Goal: Task Accomplishment & Management: Manage account settings

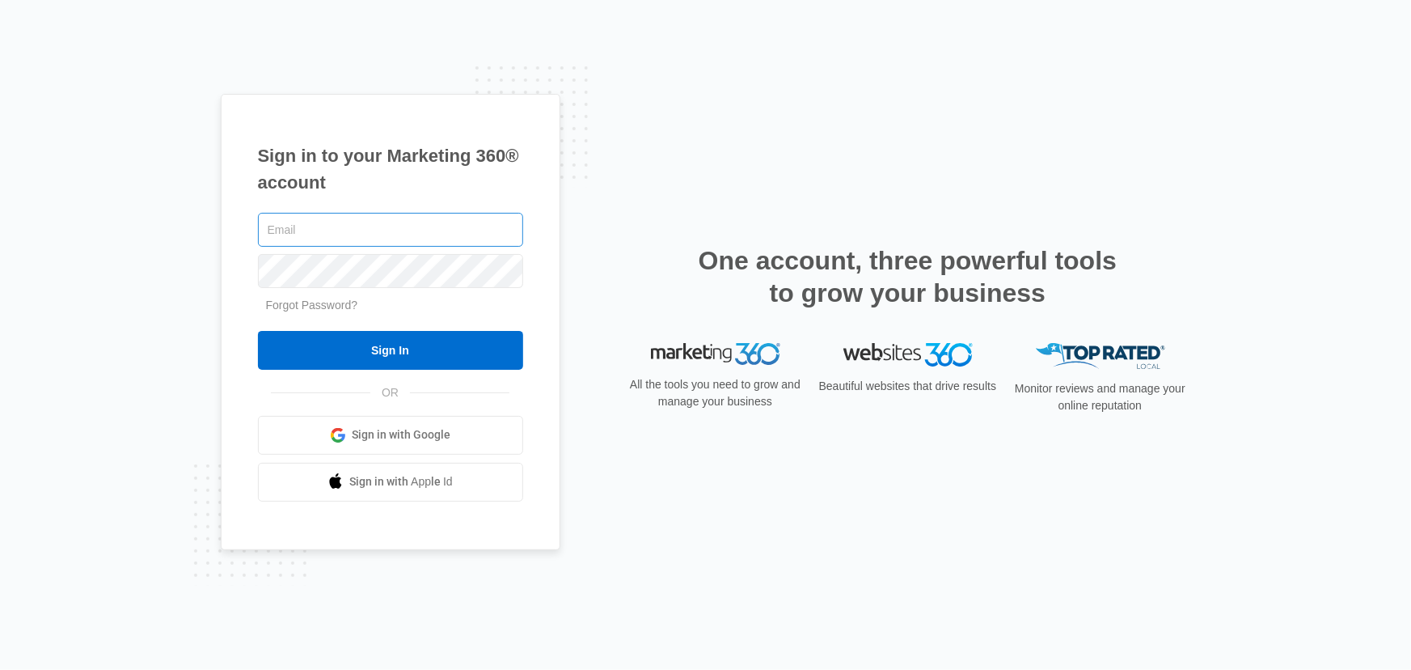
click at [352, 231] on input "text" at bounding box center [390, 230] width 265 height 34
type input "[EMAIL_ADDRESS][DOMAIN_NAME]"
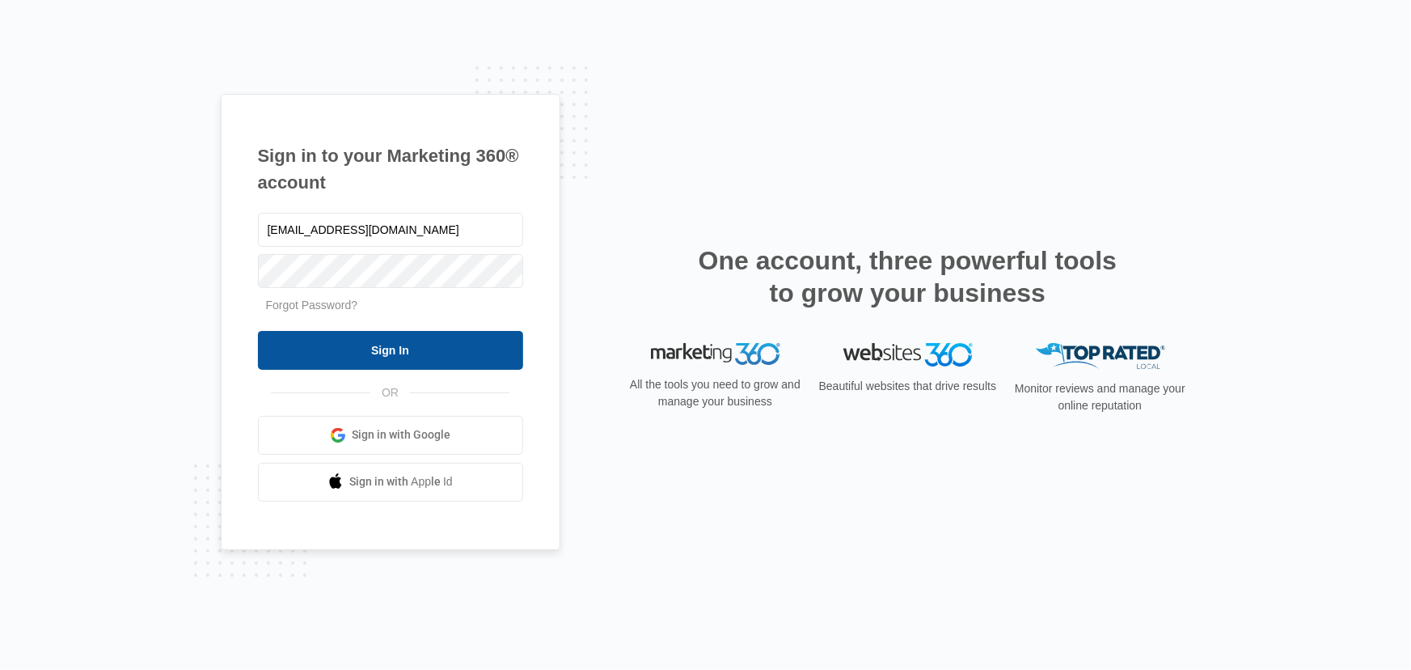
click at [383, 347] on input "Sign In" at bounding box center [390, 350] width 265 height 39
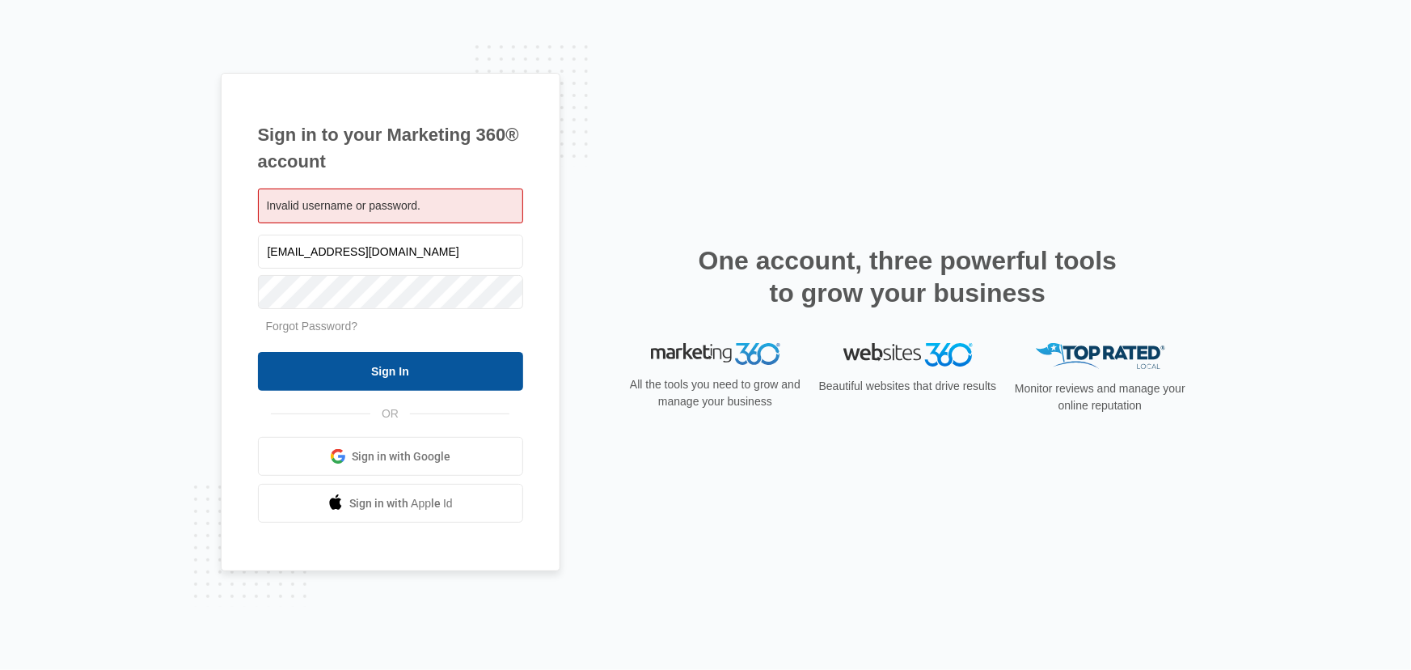
click at [391, 363] on input "Sign In" at bounding box center [390, 371] width 265 height 39
click at [403, 454] on span "Sign in with Google" at bounding box center [401, 456] width 99 height 17
